Goal: Check status

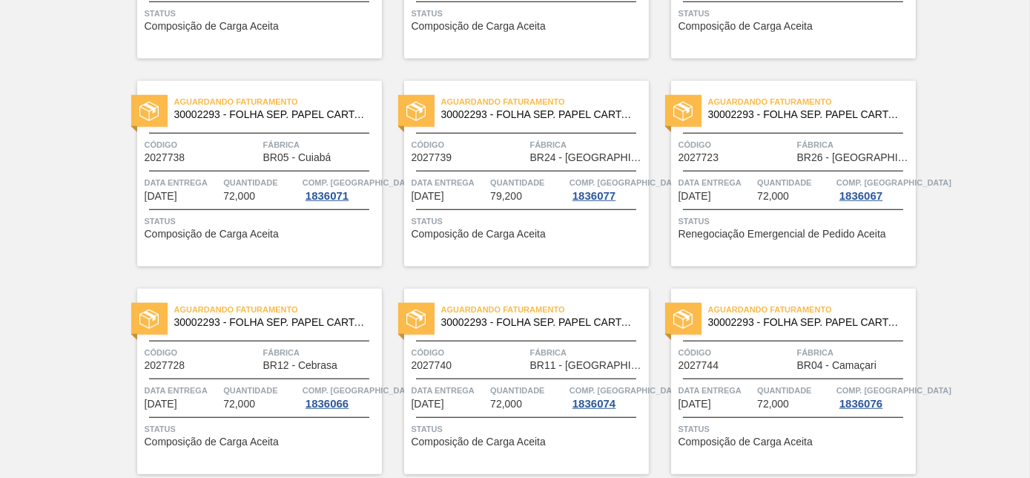
scroll to position [2402, 0]
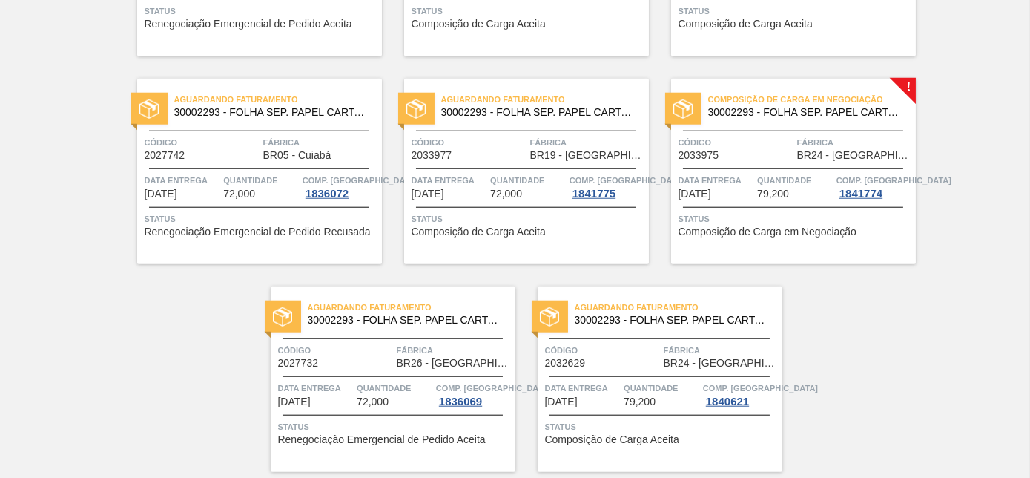
scroll to position [3217, 0]
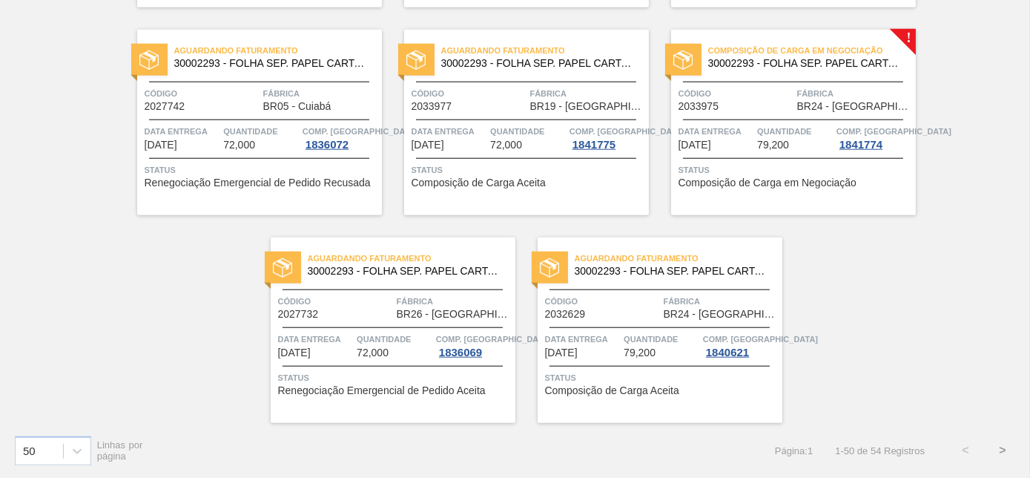
click at [1000, 451] on button ">" at bounding box center [1002, 450] width 37 height 37
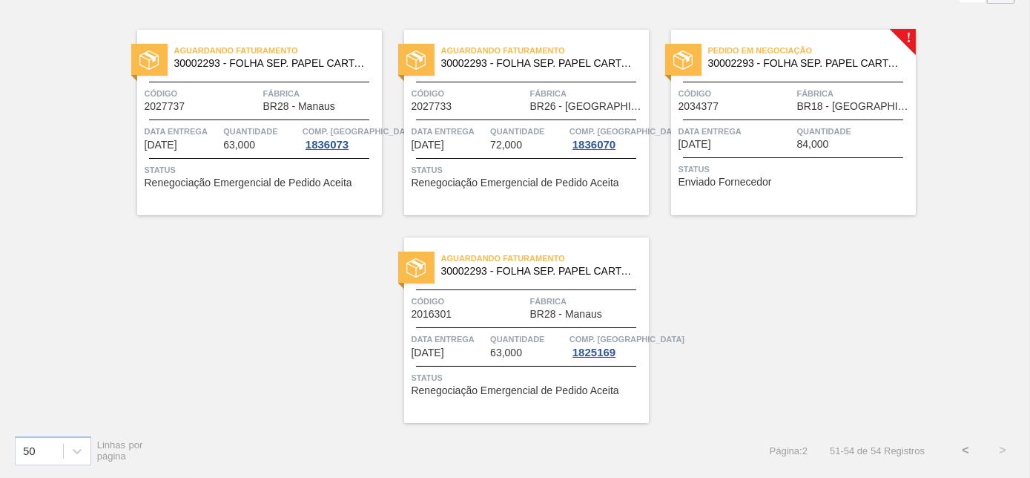
scroll to position [102, 0]
click at [793, 88] on div "Código 2034377 Fábrica BR18 - Pernambuco" at bounding box center [793, 99] width 245 height 26
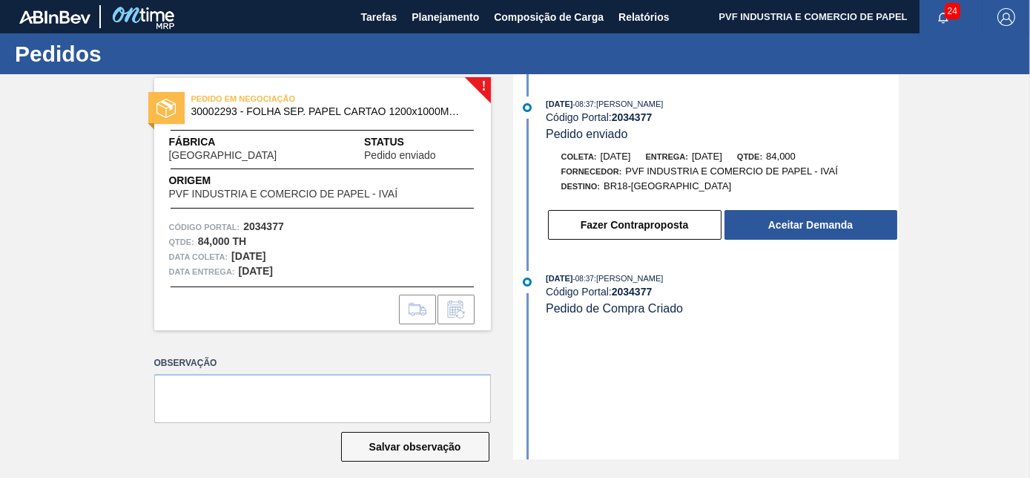
click at [743, 245] on div "19/09/2025 - 08:37 : CEZAR LEAO PEREIRA DE CASTRO Código Portal: 2034377 Pedido…" at bounding box center [708, 172] width 382 height 152
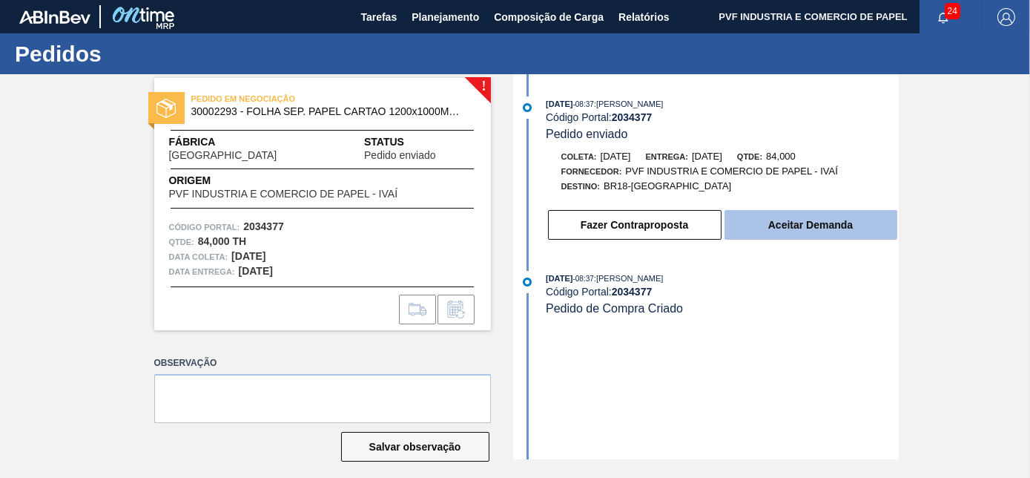
click at [763, 230] on button "Aceitar Demanda" at bounding box center [810, 225] width 173 height 30
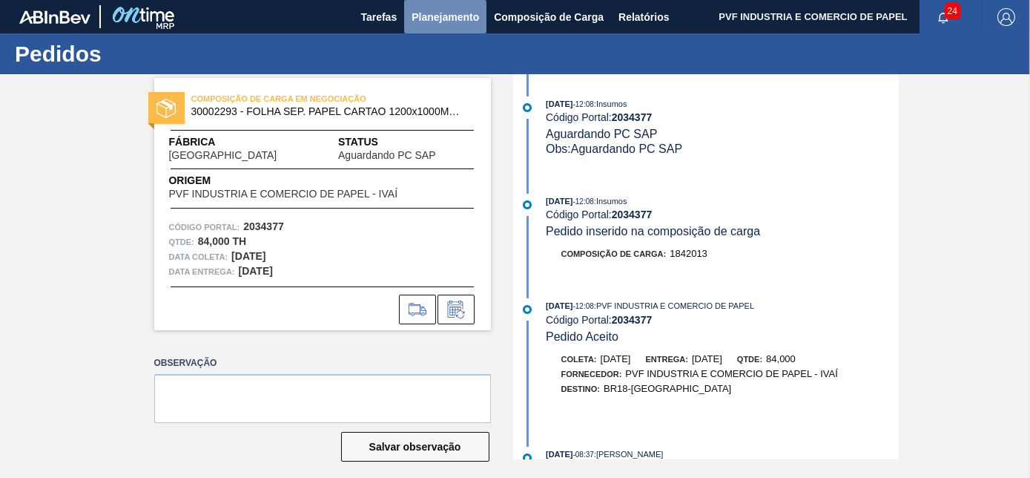
click at [441, 16] on span "Planejamento" at bounding box center [445, 17] width 67 height 18
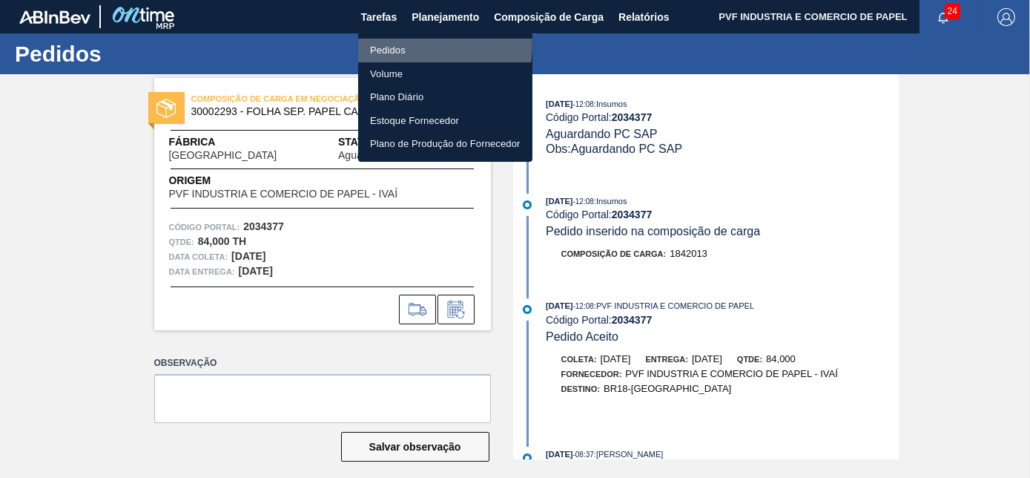
click at [392, 44] on li "Pedidos" at bounding box center [445, 51] width 174 height 24
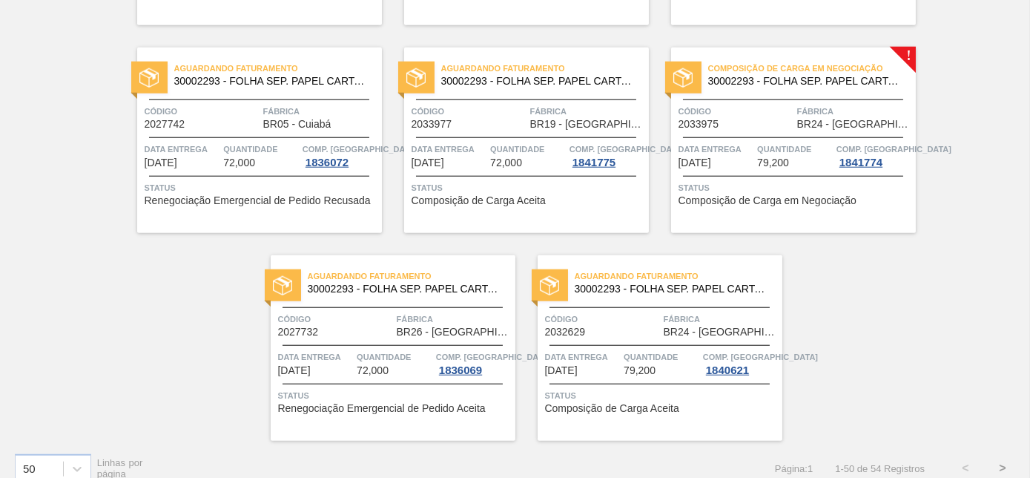
scroll to position [3217, 0]
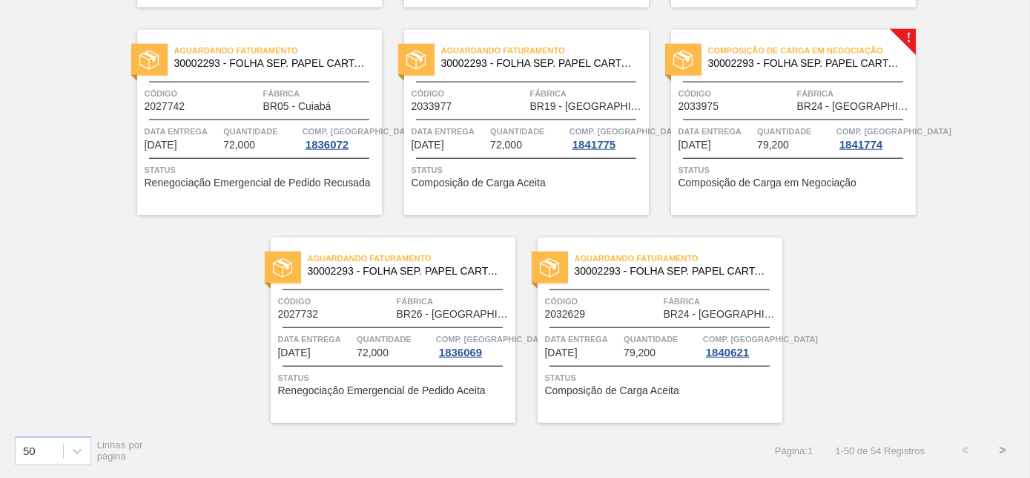
click at [997, 451] on button ">" at bounding box center [1002, 450] width 37 height 37
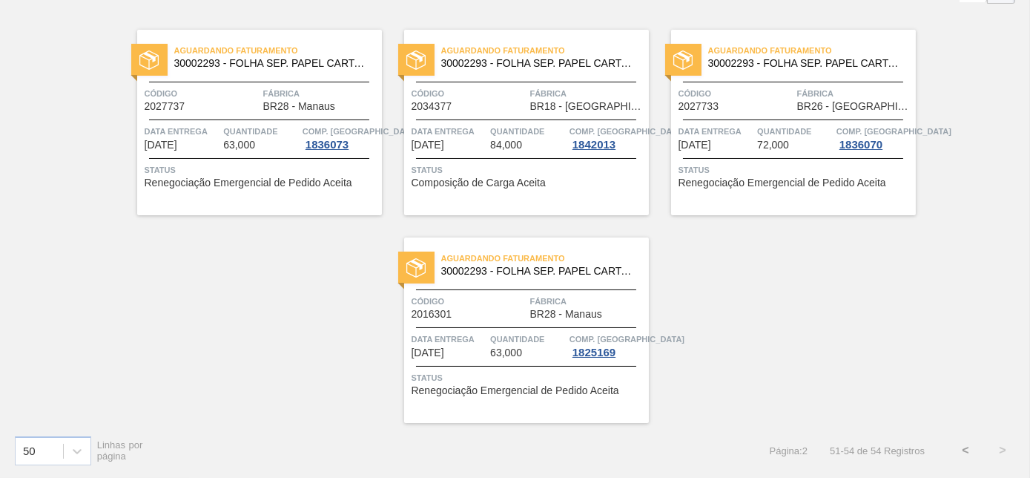
scroll to position [102, 0]
click at [535, 85] on div "Aguardando Faturamento 30002293 - FOLHA SEP. PAPEL CARTAO 1200x1000M 350g Códig…" at bounding box center [526, 122] width 245 height 185
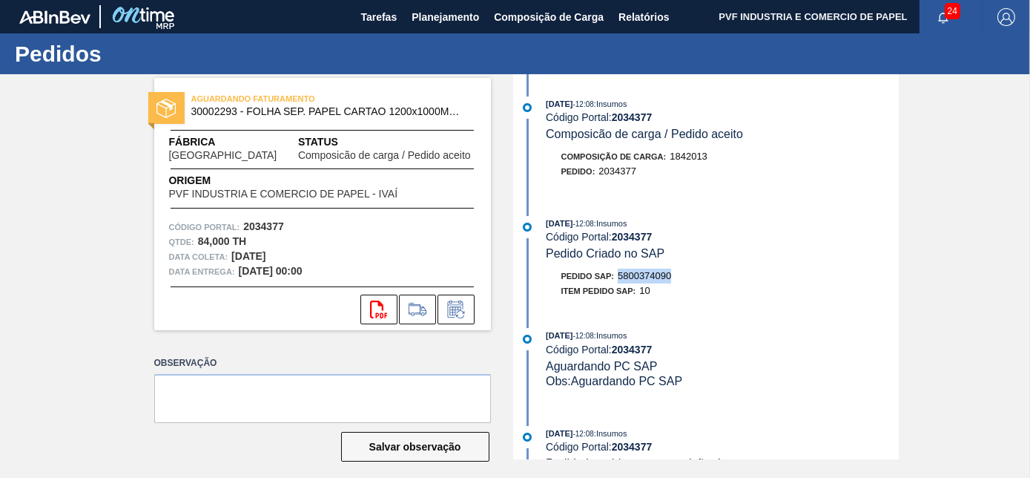
drag, startPoint x: 618, startPoint y: 277, endPoint x: 679, endPoint y: 282, distance: 61.0
click at [679, 282] on div "Pedido SAP: 5800374090" at bounding box center [722, 275] width 352 height 15
copy span "5800374090"
click at [455, 19] on span "Planejamento" at bounding box center [445, 17] width 67 height 18
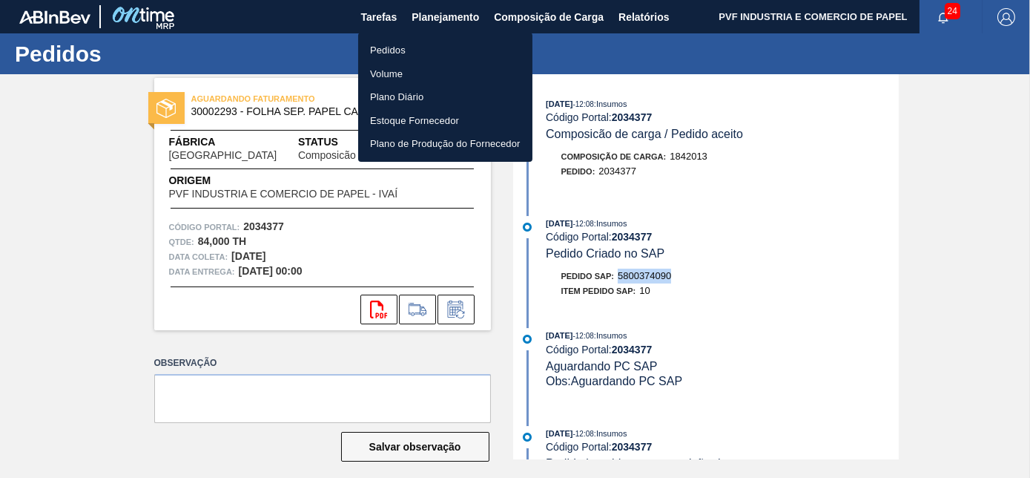
click at [405, 45] on li "Pedidos" at bounding box center [445, 51] width 174 height 24
